Goal: Transaction & Acquisition: Purchase product/service

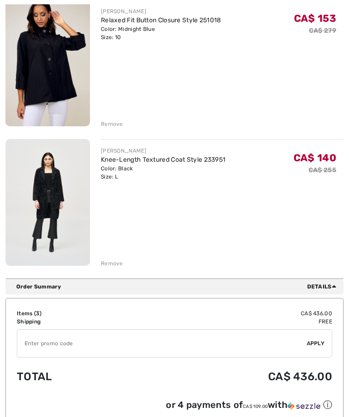
scroll to position [275, 0]
click at [67, 338] on input "TEXT" at bounding box center [162, 343] width 290 height 27
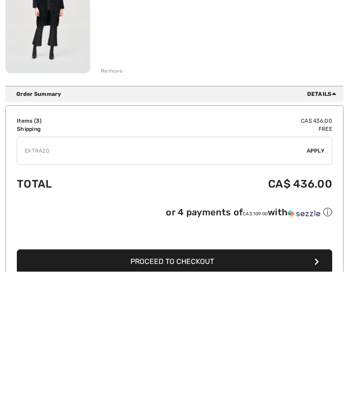
type input "EXTRA20"
click at [318, 292] on span "Apply" at bounding box center [316, 296] width 18 height 8
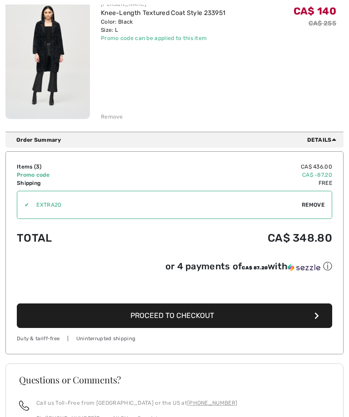
scroll to position [421, 0]
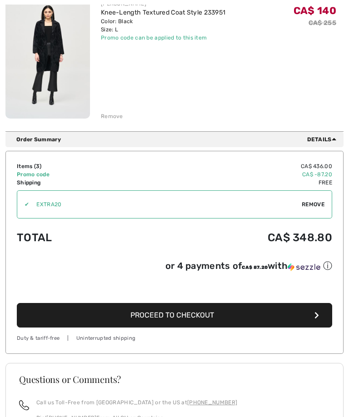
click at [190, 315] on span "Proceed to Checkout" at bounding box center [172, 315] width 84 height 9
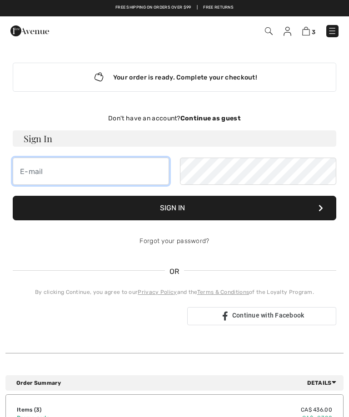
click at [31, 176] on input "email" at bounding box center [91, 171] width 156 height 27
type input "wendyromkey@hotmail.com"
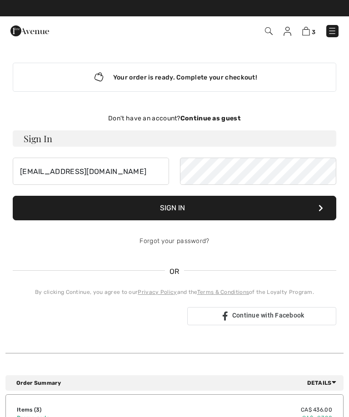
click at [174, 212] on button "Sign In" at bounding box center [175, 208] width 324 height 25
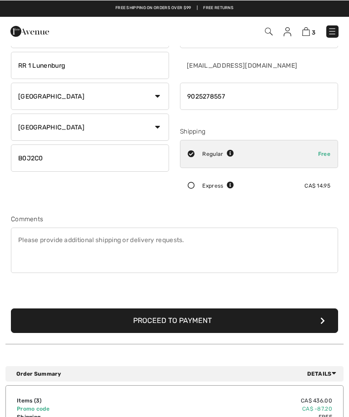
scroll to position [79, 0]
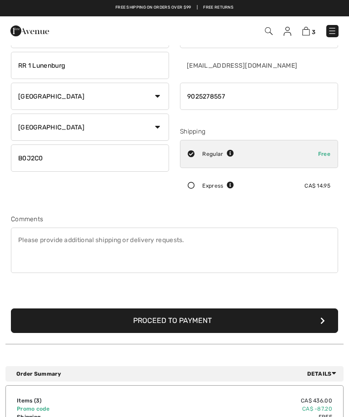
click at [183, 321] on button "Proceed to Payment" at bounding box center [174, 321] width 327 height 25
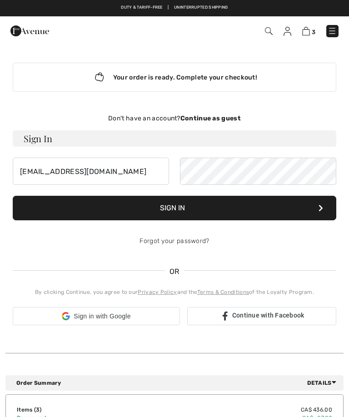
checkbox input "true"
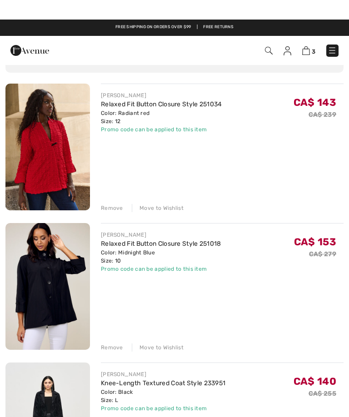
scroll to position [50, 0]
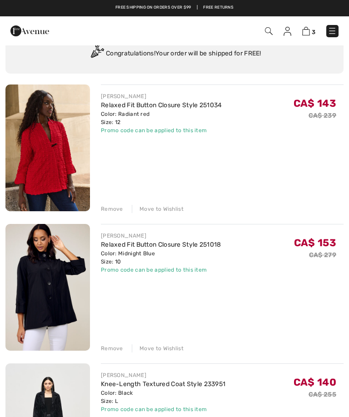
click at [109, 209] on div "Remove" at bounding box center [112, 209] width 22 height 8
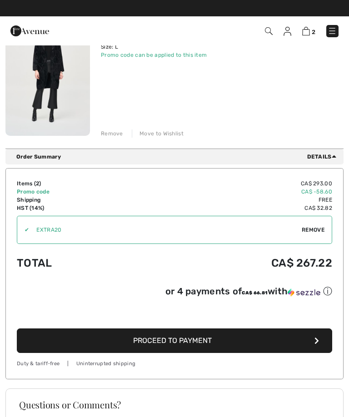
scroll to position [265, 0]
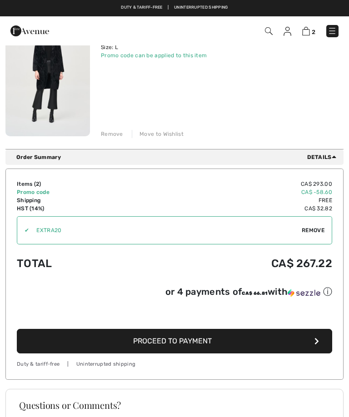
click at [192, 343] on span "Proceed to Payment" at bounding box center [172, 341] width 79 height 9
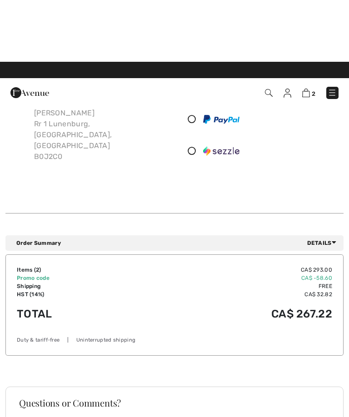
scroll to position [5, 0]
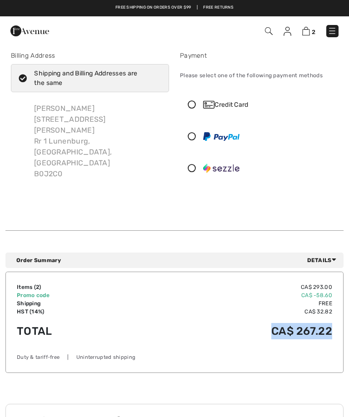
click at [196, 99] on div "Credit Card" at bounding box center [258, 104] width 157 height 27
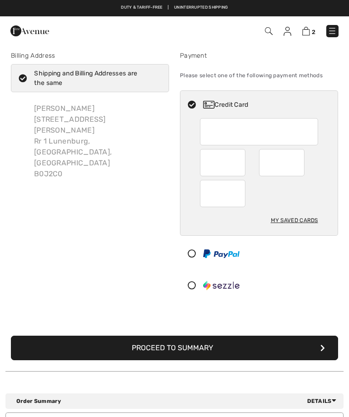
scroll to position [4, 0]
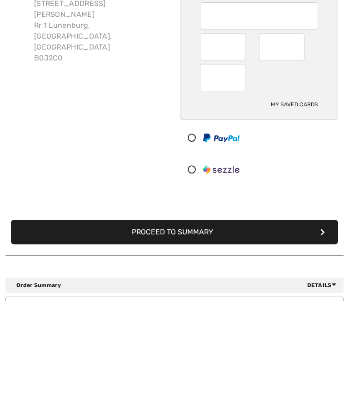
click at [179, 336] on button "Proceed to Summary" at bounding box center [174, 348] width 327 height 25
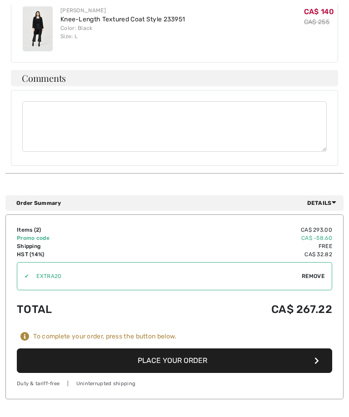
scroll to position [388, 0]
click at [180, 349] on button "Place Your Order" at bounding box center [175, 361] width 316 height 25
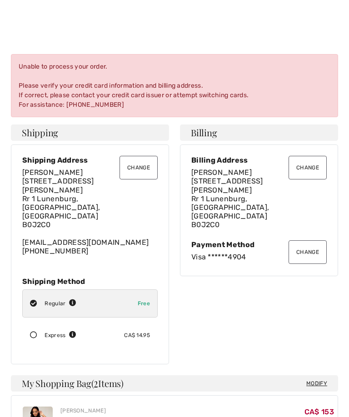
scroll to position [0, 0]
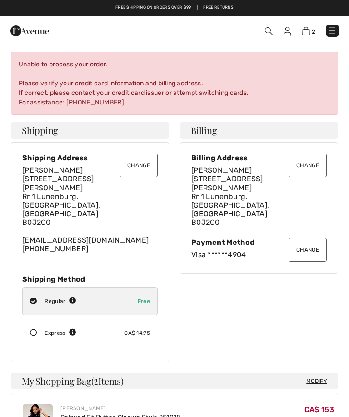
click at [315, 238] on button "Change" at bounding box center [308, 250] width 38 height 24
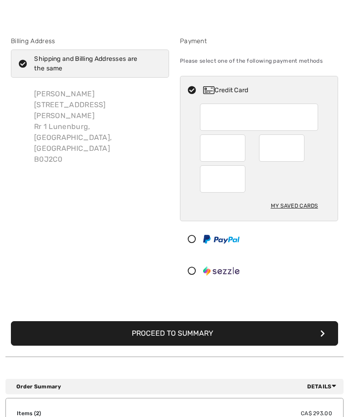
scroll to position [20, 0]
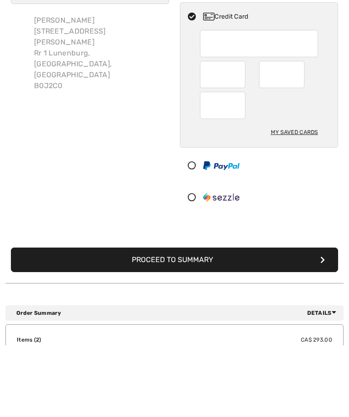
click at [190, 320] on button "Proceed to Summary" at bounding box center [174, 332] width 327 height 25
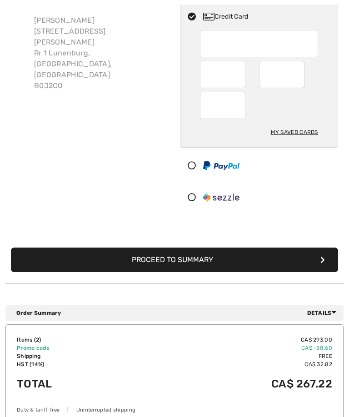
click at [218, 248] on button "Proceed to Summary" at bounding box center [174, 260] width 327 height 25
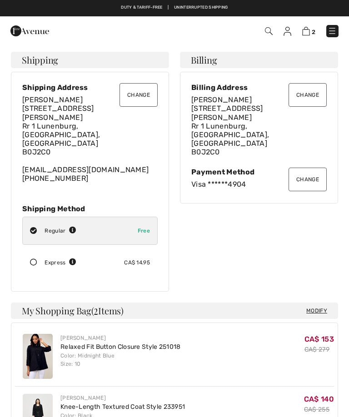
checkbox input "true"
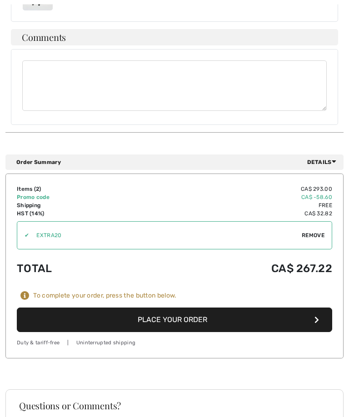
scroll to position [429, 0]
click at [174, 308] on button "Place Your Order" at bounding box center [175, 320] width 316 height 25
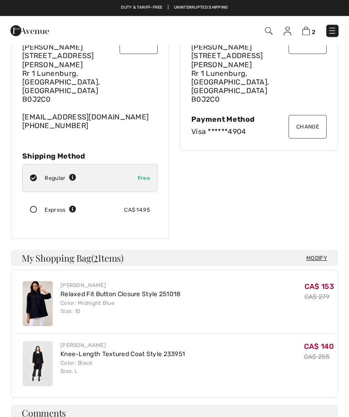
scroll to position [0, 0]
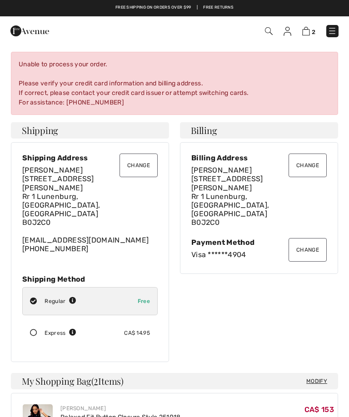
click at [309, 238] on button "Change" at bounding box center [308, 250] width 38 height 24
click at [311, 238] on button "Change" at bounding box center [308, 250] width 38 height 24
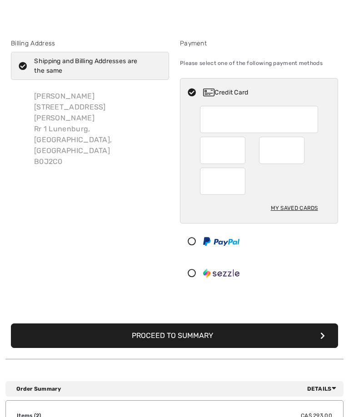
scroll to position [17, 0]
click at [58, 94] on div "Wendy Romkey 73 Enslow Rd Rr 1 Lunenburg, NS, CA B0J2C0" at bounding box center [98, 129] width 142 height 91
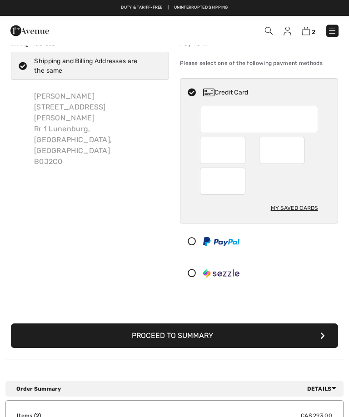
scroll to position [5, 0]
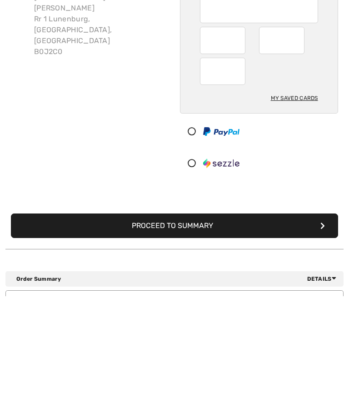
click at [171, 335] on button "Proceed to Summary" at bounding box center [174, 347] width 327 height 25
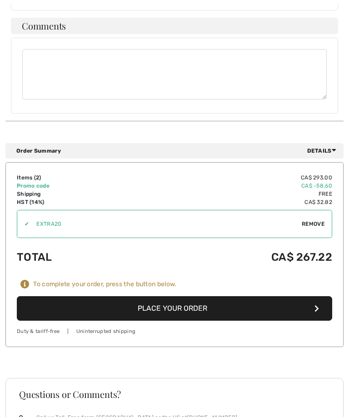
scroll to position [455, 0]
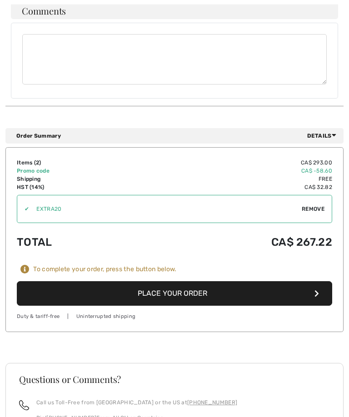
click at [177, 282] on button "Place Your Order" at bounding box center [175, 294] width 316 height 25
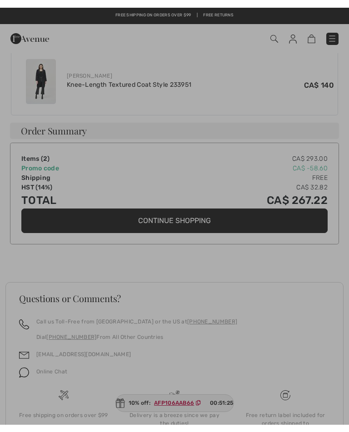
scroll to position [425, 0]
